Goal: Task Accomplishment & Management: Use online tool/utility

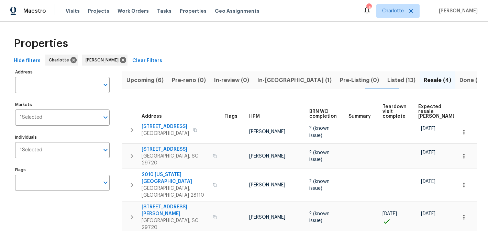
click at [148, 78] on span "Upcoming (6)" at bounding box center [145, 81] width 37 height 10
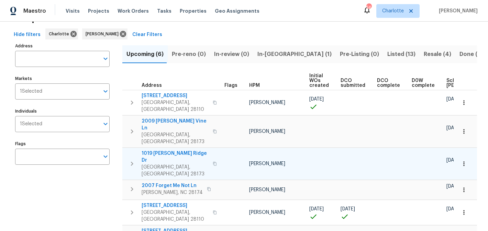
scroll to position [0, 82]
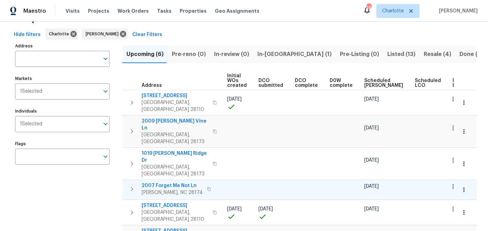
click at [159, 183] on span "2007 Forget Me Not Ln" at bounding box center [172, 186] width 61 height 7
click at [424, 50] on span "Resale (4)" at bounding box center [438, 55] width 28 height 10
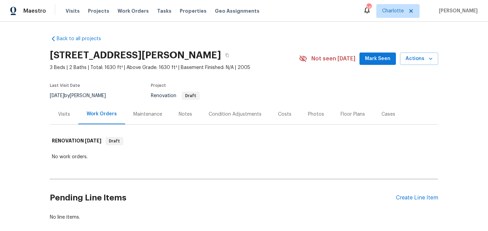
click at [379, 63] on button "Mark Seen" at bounding box center [378, 59] width 36 height 13
click at [188, 115] on div "Notes" at bounding box center [185, 114] width 13 height 7
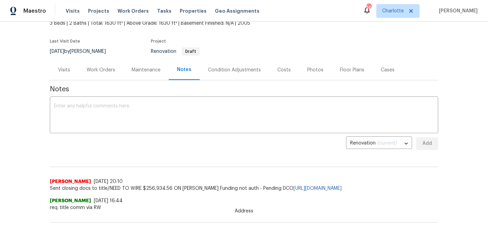
scroll to position [30, 0]
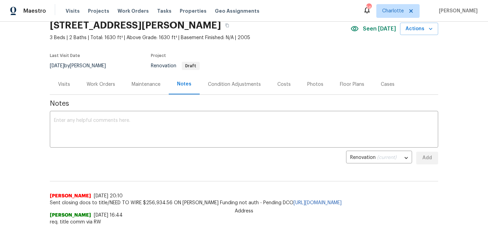
click at [108, 86] on div "Work Orders" at bounding box center [101, 84] width 29 height 7
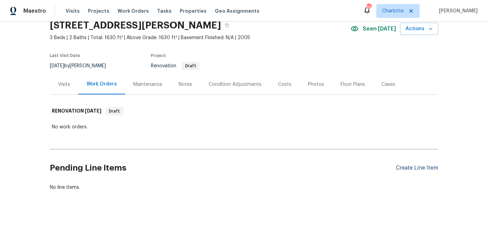
click at [420, 170] on div "Create Line Item" at bounding box center [417, 168] width 42 height 7
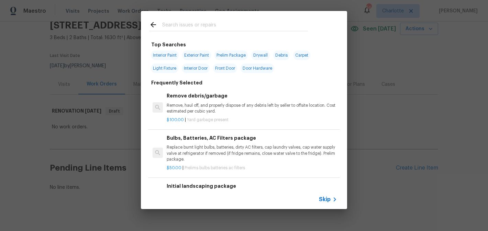
click at [228, 52] on span "Prelim Package" at bounding box center [231, 56] width 33 height 10
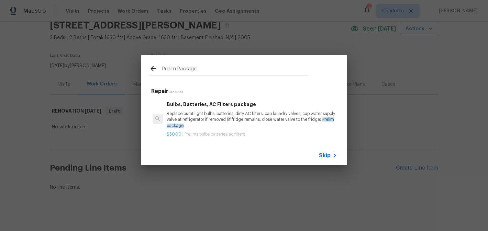
click at [213, 71] on input "Prelim Package" at bounding box center [235, 70] width 146 height 10
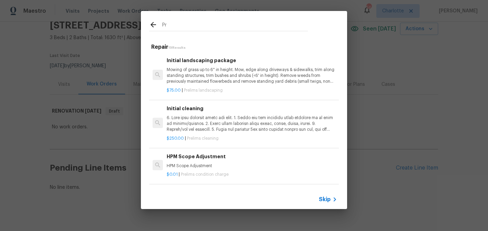
type input "P"
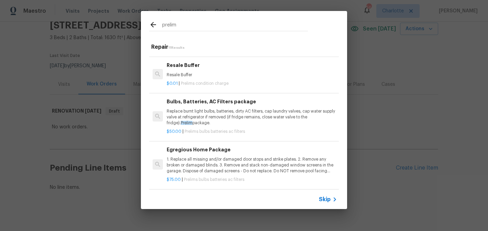
scroll to position [128, 0]
type input "prelim"
click at [239, 153] on h6 "Egregious Home Package" at bounding box center [252, 149] width 171 height 8
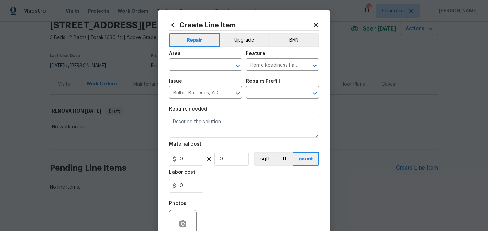
type input "Egregious Home Package $75.00"
type textarea "1. Replace all missing and/or damaged door stops and strike plates. 2. Remove a…"
type input "75"
type input "1"
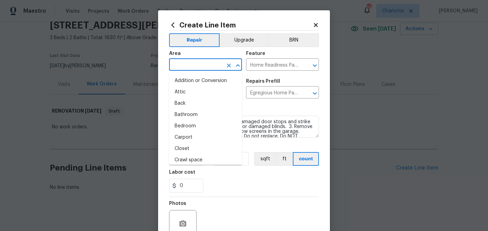
click at [181, 62] on input "text" at bounding box center [196, 65] width 54 height 11
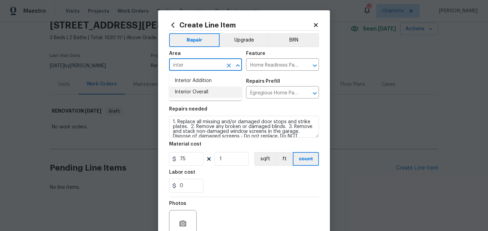
click at [189, 90] on li "Interior Overall" at bounding box center [205, 92] width 73 height 11
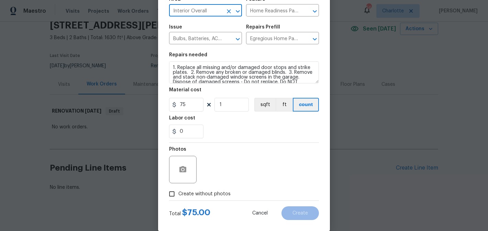
scroll to position [65, 0]
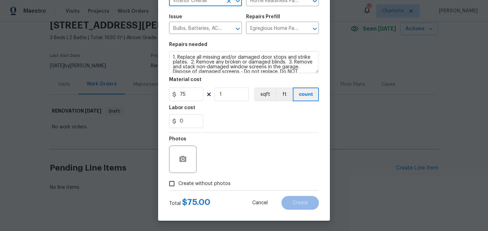
type input "Interior Overall"
click at [198, 182] on span "Create without photos" at bounding box center [204, 184] width 52 height 7
click at [178, 182] on input "Create without photos" at bounding box center [171, 183] width 13 height 13
checkbox input "true"
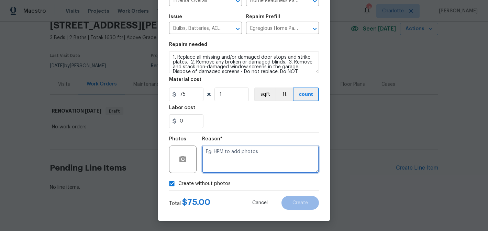
click at [242, 163] on textarea at bounding box center [260, 160] width 117 height 28
type textarea "edit"
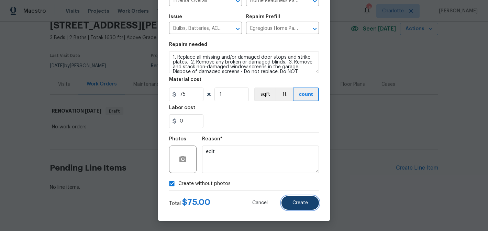
click at [302, 201] on span "Create" at bounding box center [300, 203] width 15 height 5
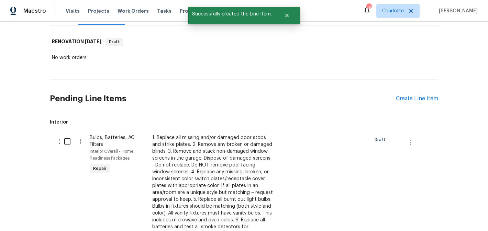
scroll to position [136, 0]
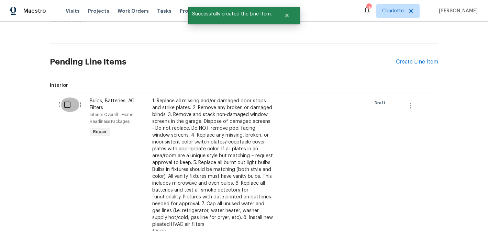
click at [69, 105] on input "checkbox" at bounding box center [70, 105] width 20 height 14
checkbox input "true"
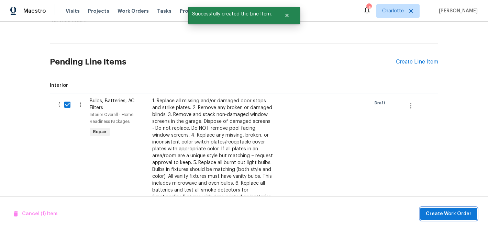
click at [454, 210] on span "Create Work Order" at bounding box center [449, 214] width 46 height 9
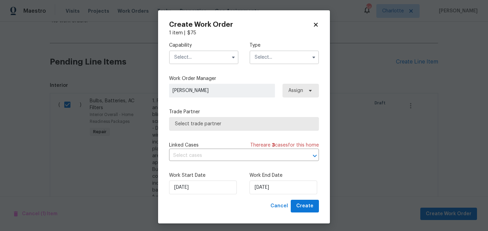
click at [201, 55] on input "text" at bounding box center [203, 58] width 69 height 14
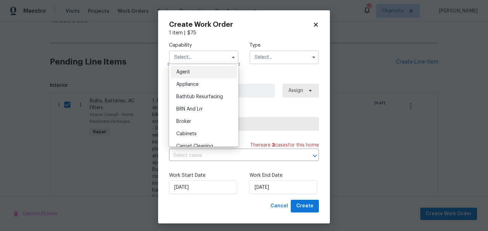
click at [207, 59] on input "text" at bounding box center [203, 58] width 69 height 14
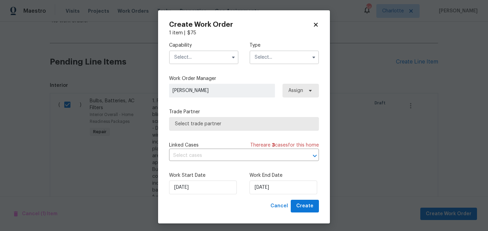
click at [207, 59] on input "text" at bounding box center [203, 58] width 69 height 14
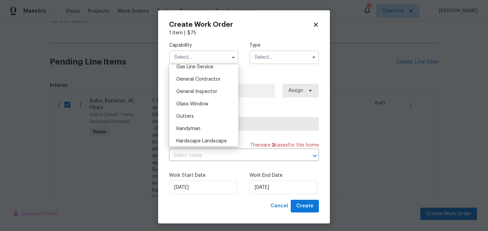
scroll to position [322, 0]
click at [199, 82] on div "General Contractor" at bounding box center [204, 79] width 66 height 12
type input "General Contractor"
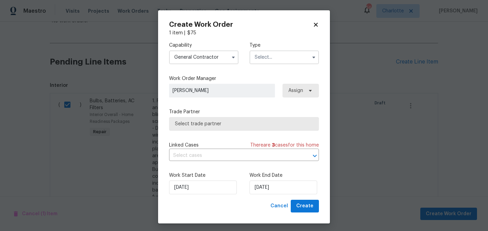
click at [284, 54] on input "text" at bounding box center [284, 58] width 69 height 14
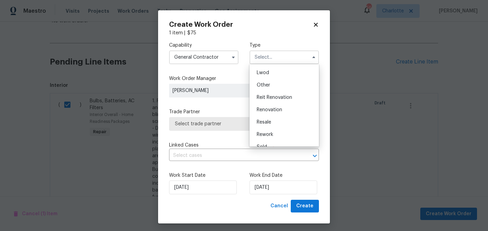
scroll to position [82, 0]
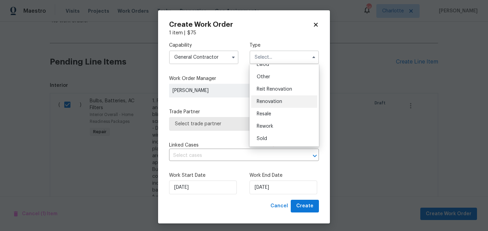
click at [286, 99] on div "Renovation" at bounding box center [284, 102] width 66 height 12
type input "Renovation"
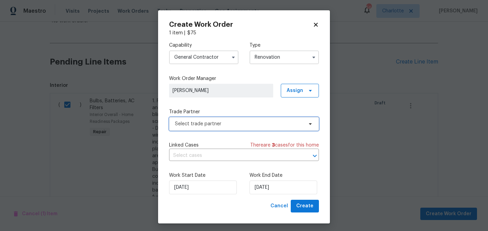
click at [251, 124] on span "Select trade partner" at bounding box center [239, 124] width 128 height 7
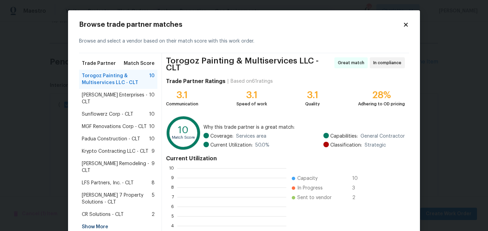
scroll to position [96, 109]
click at [129, 148] on span "Krypto Contracting LLC - CLT" at bounding box center [115, 151] width 67 height 7
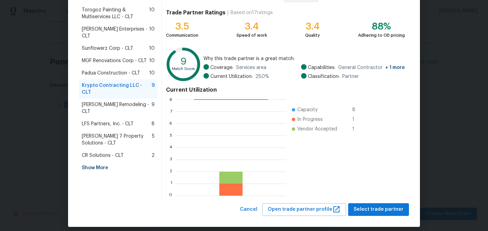
scroll to position [72, 0]
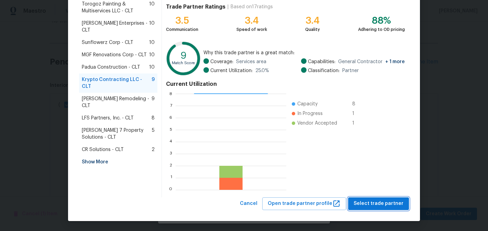
click at [381, 205] on span "Select trade partner" at bounding box center [379, 204] width 50 height 9
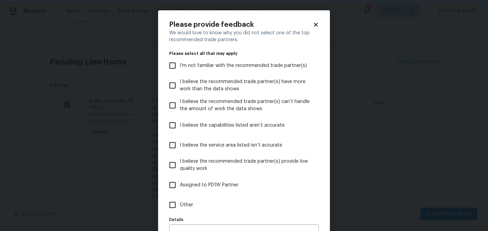
scroll to position [0, 0]
click at [164, 210] on div "Please provide feedback We would love to know why you did not select one of the…" at bounding box center [244, 136] width 172 height 252
click at [171, 208] on input "Other" at bounding box center [172, 205] width 14 height 14
checkbox input "true"
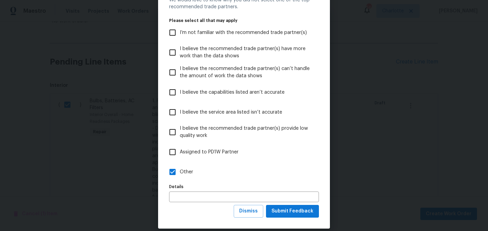
scroll to position [41, 0]
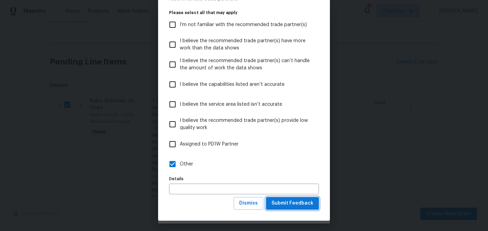
click at [297, 201] on span "Submit Feedback" at bounding box center [293, 203] width 42 height 9
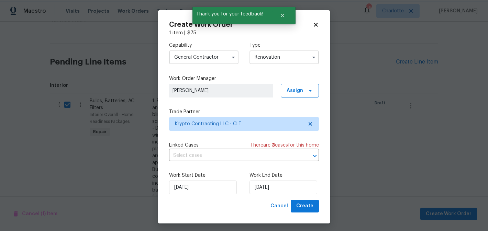
scroll to position [0, 0]
click at [286, 190] on input "[DATE]" at bounding box center [284, 188] width 68 height 14
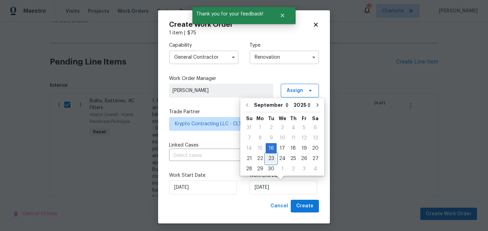
click at [272, 158] on div "23" at bounding box center [271, 159] width 11 height 10
type input "[DATE]"
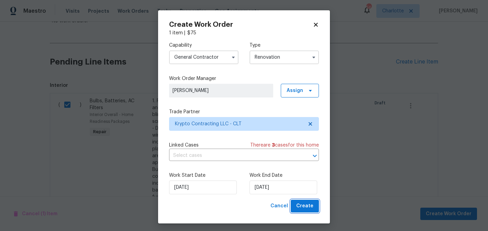
click at [307, 208] on span "Create" at bounding box center [304, 206] width 17 height 9
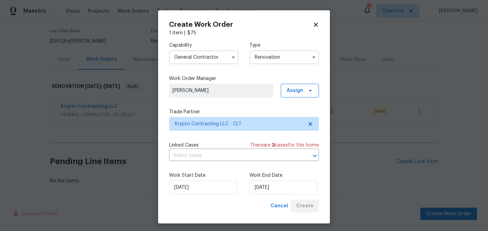
scroll to position [55, 0]
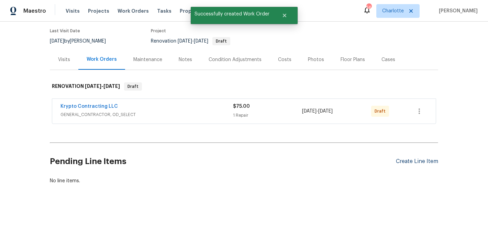
click at [426, 162] on div "Create Line Item" at bounding box center [417, 162] width 42 height 7
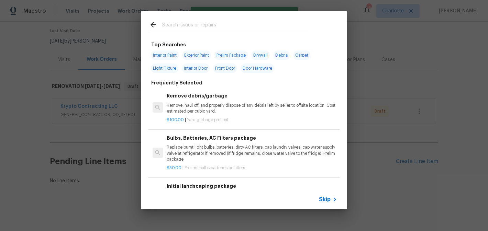
click at [224, 24] on input "text" at bounding box center [235, 26] width 146 height 10
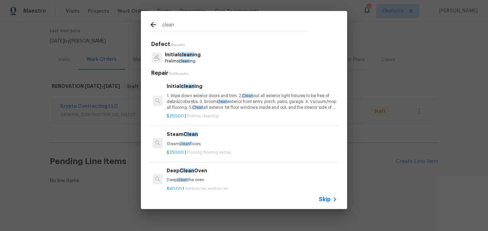
type input "clean"
click at [215, 96] on p "1. Wipe down exterior doors and trim. 2. Clean out all exterior light fixtures …" at bounding box center [252, 102] width 171 height 18
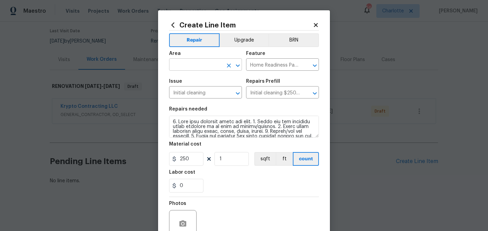
click at [214, 68] on input "text" at bounding box center [196, 65] width 54 height 11
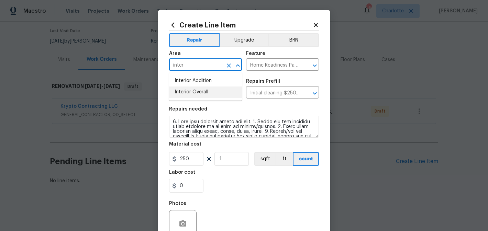
click at [209, 90] on li "Interior Overall" at bounding box center [205, 92] width 73 height 11
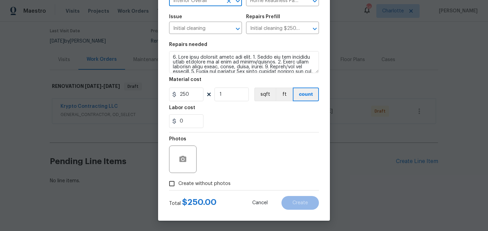
type input "Interior Overall"
click at [205, 185] on span "Create without photos" at bounding box center [204, 184] width 52 height 7
click at [178, 185] on input "Create without photos" at bounding box center [171, 183] width 13 height 13
checkbox input "true"
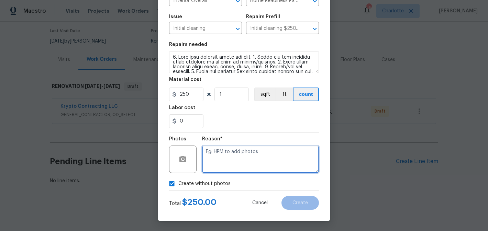
click at [251, 156] on textarea at bounding box center [260, 160] width 117 height 28
type textarea "edit"
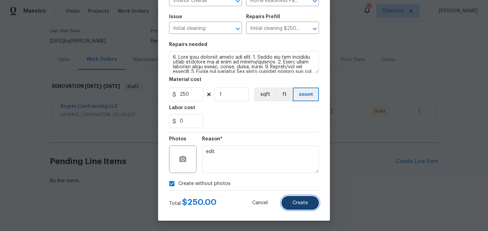
click at [301, 205] on span "Create" at bounding box center [300, 203] width 15 height 5
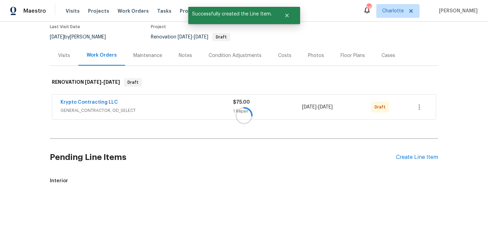
scroll to position [136, 0]
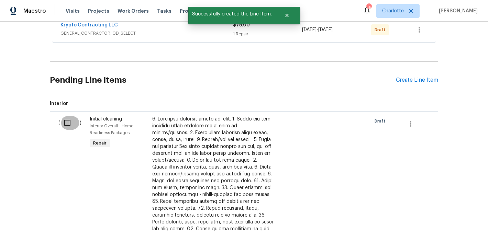
click at [71, 124] on input "checkbox" at bounding box center [70, 123] width 20 height 14
checkbox input "true"
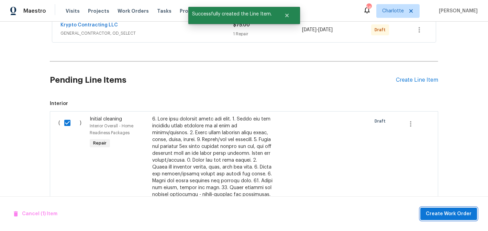
click at [435, 219] on button "Create Work Order" at bounding box center [448, 214] width 57 height 13
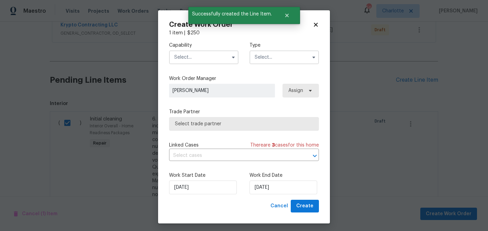
click at [201, 59] on input "text" at bounding box center [203, 58] width 69 height 14
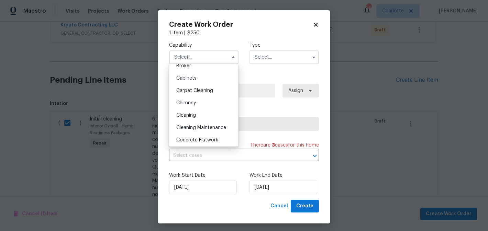
scroll to position [62, 0]
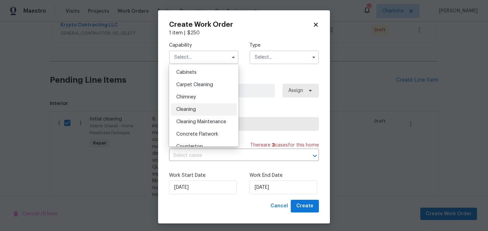
click at [192, 108] on span "Cleaning" at bounding box center [186, 109] width 20 height 5
type input "Cleaning"
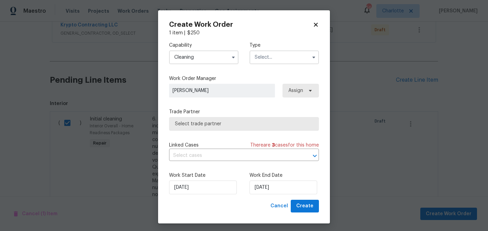
click at [282, 59] on input "text" at bounding box center [284, 58] width 69 height 14
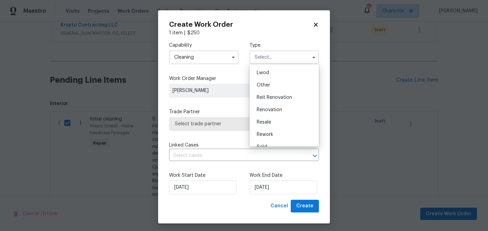
scroll to position [82, 0]
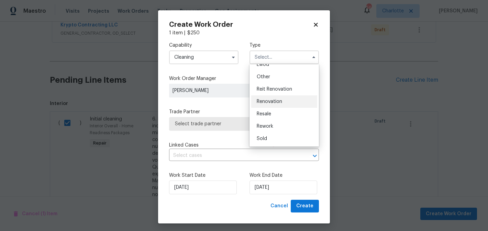
click at [275, 100] on span "Renovation" at bounding box center [269, 101] width 25 height 5
type input "Renovation"
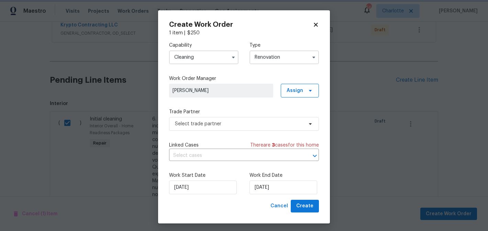
scroll to position [0, 0]
click at [275, 128] on span "Select trade partner" at bounding box center [244, 124] width 150 height 14
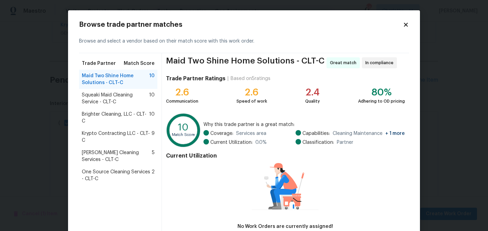
click at [109, 136] on span "Krypto Contracting LLC - CLT-C" at bounding box center [117, 137] width 70 height 14
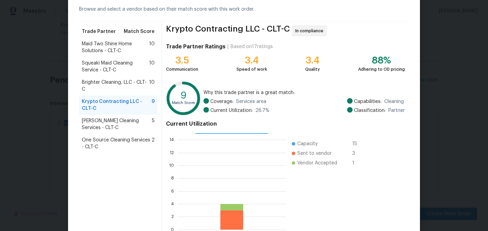
scroll to position [72, 0]
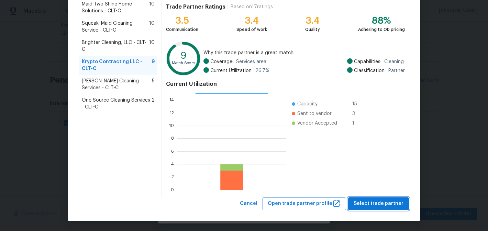
click at [386, 199] on button "Select trade partner" at bounding box center [378, 204] width 61 height 13
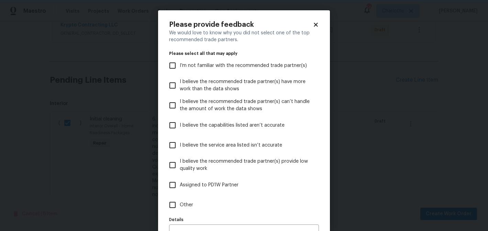
scroll to position [0, 0]
click at [184, 206] on span "Other" at bounding box center [186, 205] width 13 height 7
click at [180, 206] on input "Other" at bounding box center [172, 205] width 14 height 14
checkbox input "true"
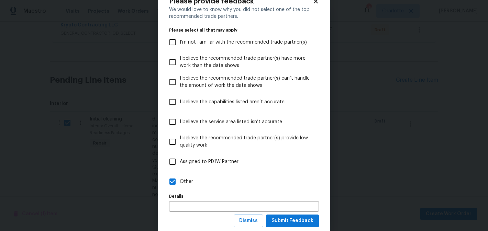
scroll to position [41, 0]
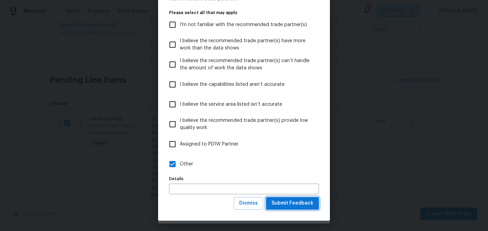
click at [291, 209] on button "Submit Feedback" at bounding box center [292, 203] width 53 height 13
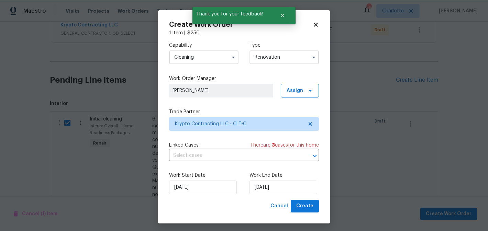
scroll to position [0, 0]
click at [297, 183] on input "[DATE]" at bounding box center [284, 188] width 68 height 14
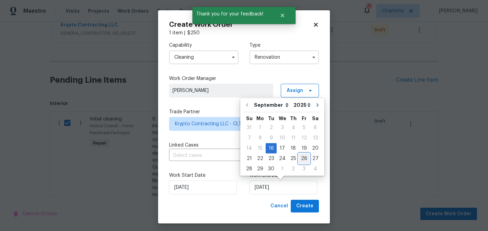
click at [302, 157] on div "26" at bounding box center [304, 159] width 11 height 10
type input "[DATE]"
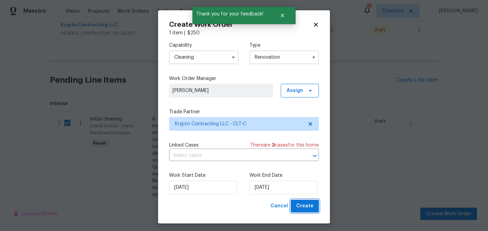
click at [314, 203] on button "Create" at bounding box center [305, 206] width 28 height 13
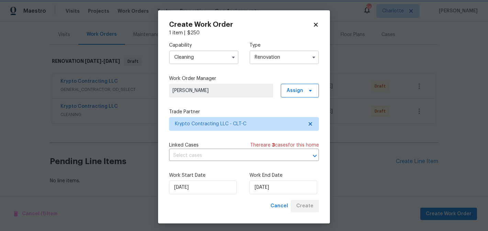
scroll to position [80, 0]
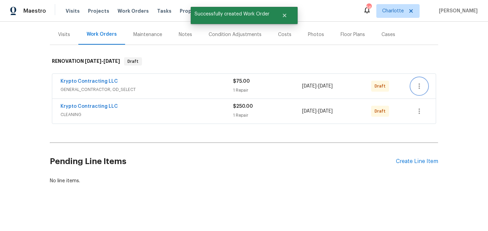
click at [423, 83] on icon "button" at bounding box center [419, 86] width 8 height 8
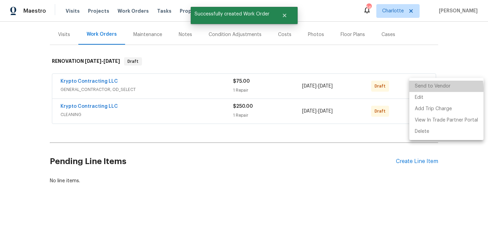
click at [425, 89] on li "Send to Vendor" at bounding box center [446, 86] width 74 height 11
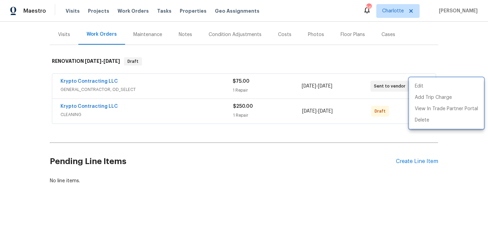
click at [398, 113] on div at bounding box center [244, 115] width 488 height 231
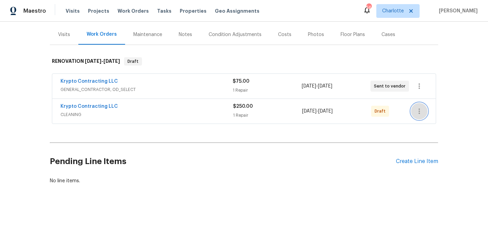
click at [419, 111] on icon "button" at bounding box center [419, 112] width 1 height 6
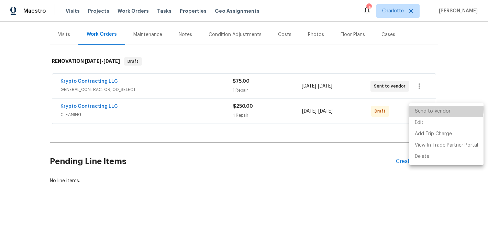
click at [432, 109] on li "Send to Vendor" at bounding box center [446, 111] width 74 height 11
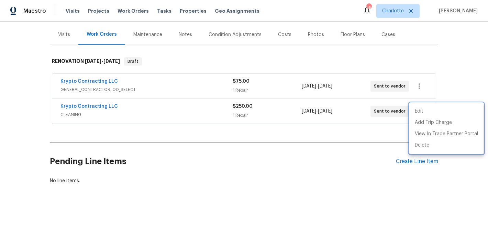
click at [408, 163] on div at bounding box center [244, 115] width 488 height 231
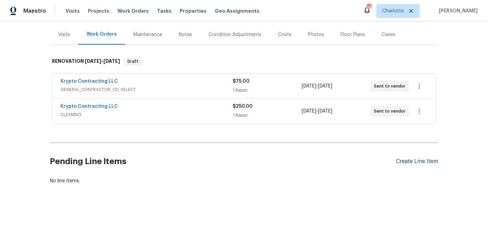
click at [414, 162] on div "Create Line Item" at bounding box center [417, 162] width 42 height 7
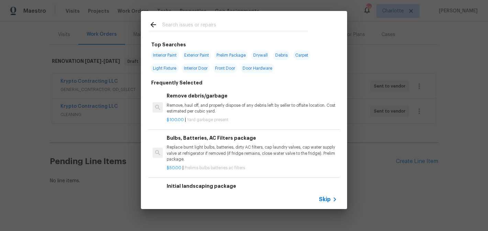
click at [196, 23] on input "text" at bounding box center [235, 26] width 146 height 10
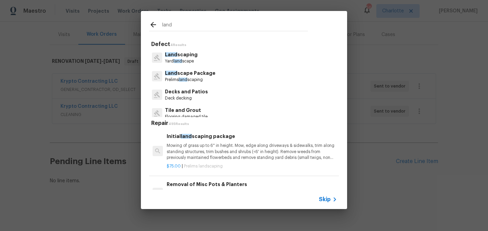
type input "land"
click at [200, 58] on div "Land scaping Yard land scape" at bounding box center [244, 57] width 190 height 19
click at [194, 57] on p "Land scaping" at bounding box center [181, 54] width 33 height 7
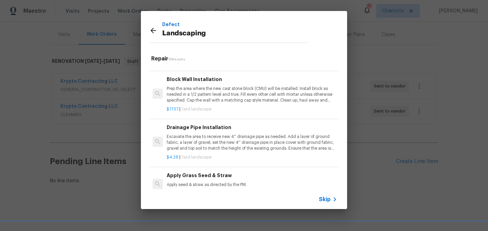
scroll to position [480, 0]
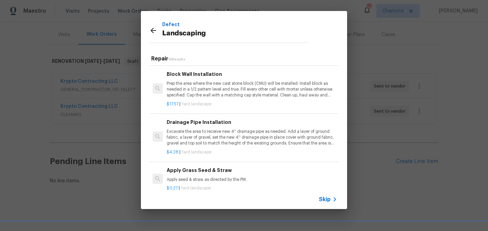
click at [154, 30] on icon at bounding box center [154, 31] width 6 height 6
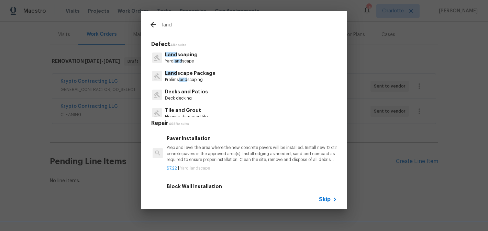
click at [206, 78] on p "Prelims land scaping" at bounding box center [190, 80] width 51 height 6
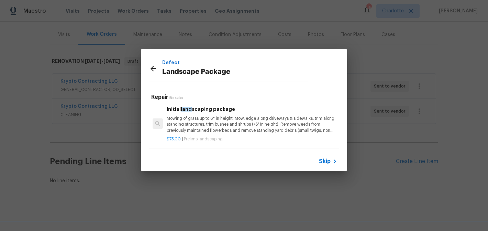
scroll to position [1, 0]
click at [231, 112] on h6 "Initial land scaping package" at bounding box center [252, 110] width 171 height 8
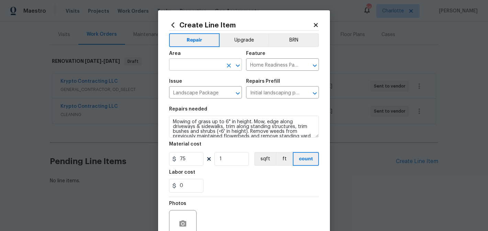
click at [206, 65] on input "text" at bounding box center [196, 65] width 54 height 11
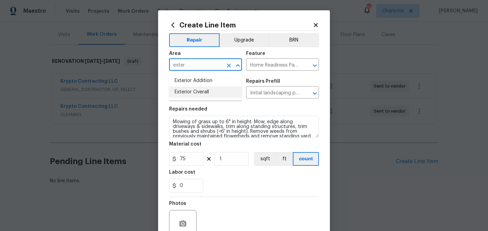
click at [200, 90] on li "Exterior Overall" at bounding box center [205, 92] width 73 height 11
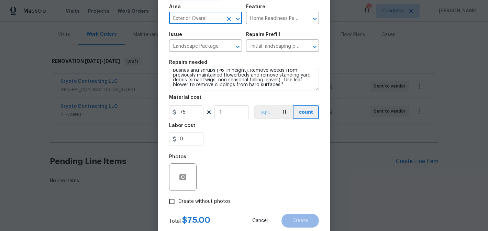
scroll to position [65, 0]
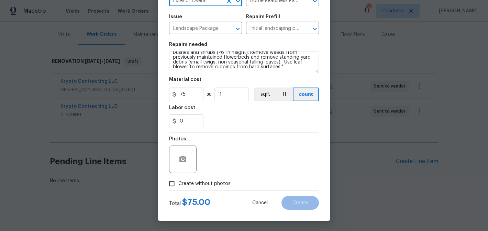
type input "Exterior Overall"
click at [192, 181] on span "Create without photos" at bounding box center [204, 184] width 52 height 7
click at [178, 181] on input "Create without photos" at bounding box center [171, 183] width 13 height 13
checkbox input "true"
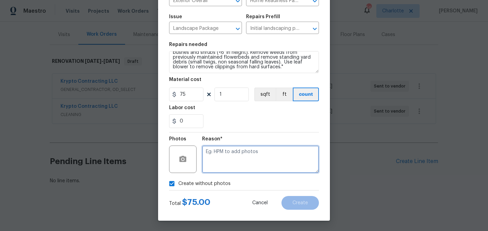
click at [233, 164] on textarea at bounding box center [260, 160] width 117 height 28
type textarea "edit"
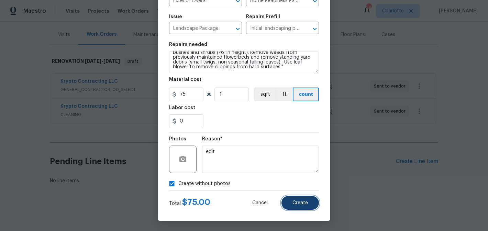
click at [303, 203] on span "Create" at bounding box center [300, 203] width 15 height 5
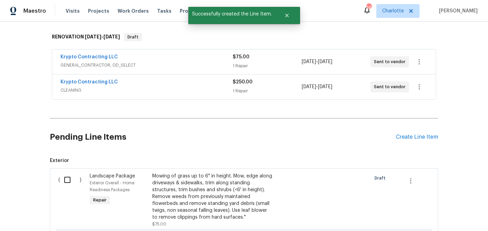
scroll to position [126, 0]
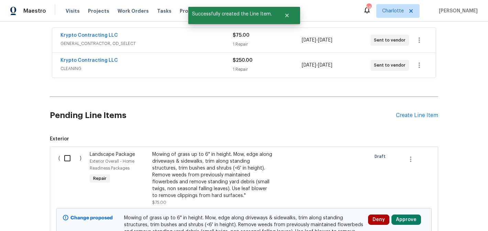
click at [63, 155] on input "checkbox" at bounding box center [70, 158] width 20 height 14
checkbox input "true"
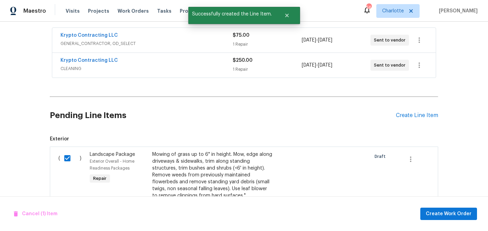
click at [440, 221] on div "Cancel (1) Item Create Work Order" at bounding box center [244, 214] width 488 height 35
click at [445, 207] on div "Cancel (1) Item Create Work Order" at bounding box center [244, 214] width 488 height 35
click at [446, 219] on button "Create Work Order" at bounding box center [448, 214] width 57 height 13
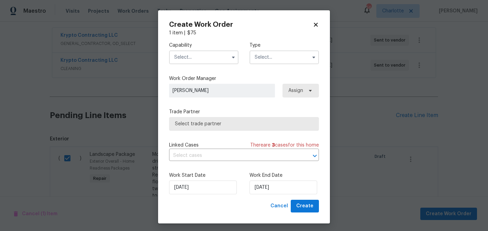
click at [193, 56] on input "text" at bounding box center [203, 58] width 69 height 14
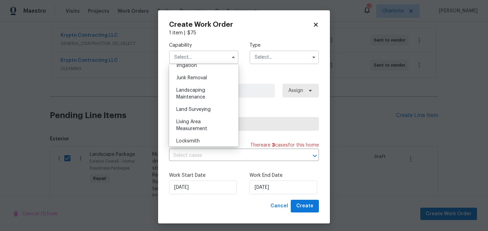
scroll to position [435, 0]
click at [204, 94] on div "Landscaping Maintenance" at bounding box center [204, 93] width 66 height 19
type input "Landscaping Maintenance"
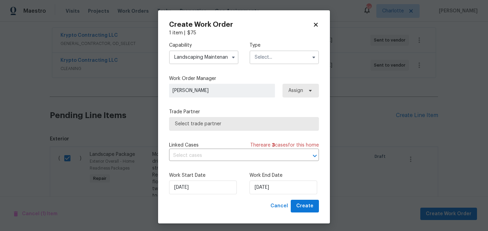
click at [285, 62] on input "text" at bounding box center [284, 58] width 69 height 14
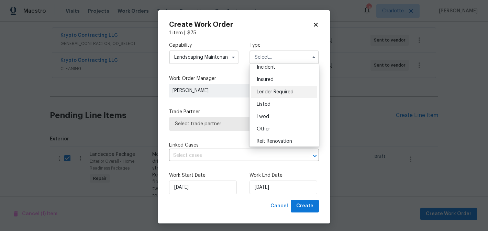
scroll to position [82, 0]
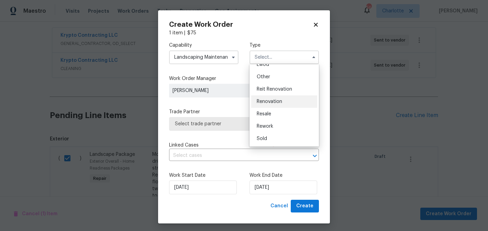
click at [279, 102] on span "Renovation" at bounding box center [269, 101] width 25 height 5
type input "Renovation"
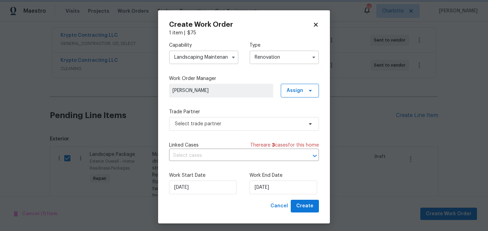
scroll to position [0, 0]
click at [240, 127] on span "Select trade partner" at bounding box center [239, 124] width 128 height 7
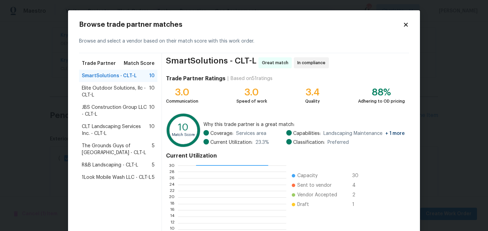
scroll to position [72, 0]
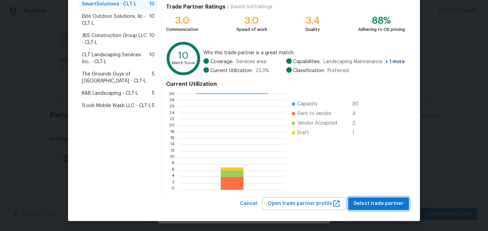
click at [372, 200] on span "Select trade partner" at bounding box center [379, 204] width 50 height 9
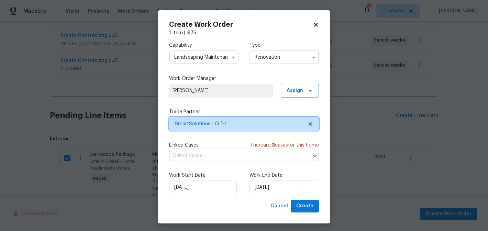
scroll to position [0, 0]
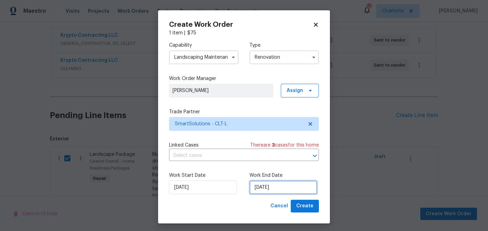
click at [287, 189] on input "[DATE]" at bounding box center [284, 188] width 68 height 14
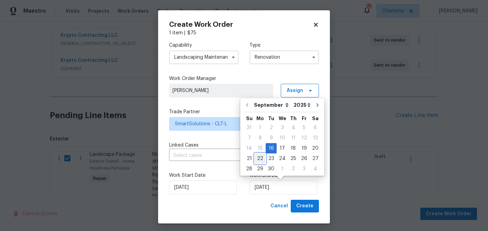
click at [256, 156] on div "22" at bounding box center [260, 159] width 11 height 10
type input "[DATE]"
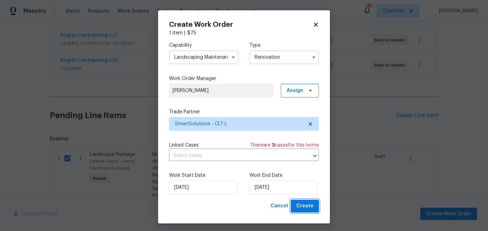
click at [313, 209] on span "Create" at bounding box center [304, 206] width 17 height 9
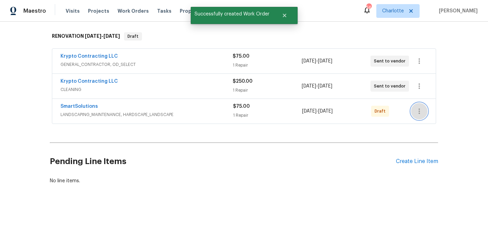
click at [418, 110] on icon "button" at bounding box center [419, 111] width 8 height 8
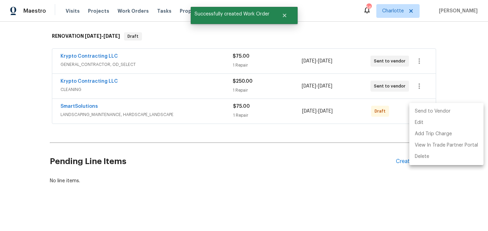
click at [431, 110] on li "Send to Vendor" at bounding box center [446, 111] width 74 height 11
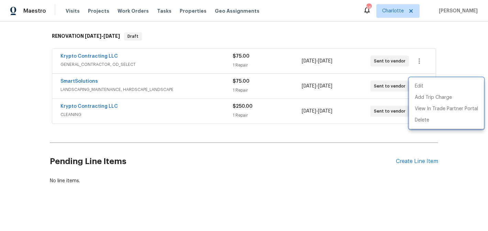
click at [457, 32] on div at bounding box center [244, 115] width 488 height 231
